Goal: Find specific page/section: Find specific page/section

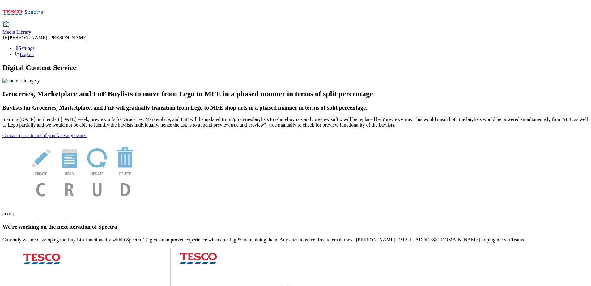
click at [31, 29] on span "Media Library" at bounding box center [16, 31] width 29 height 5
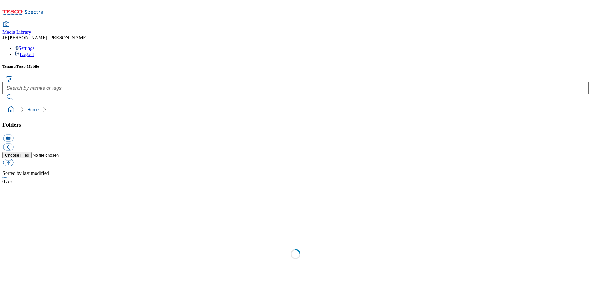
scroll to position [0, 0]
